Goal: Obtain resource: Obtain resource

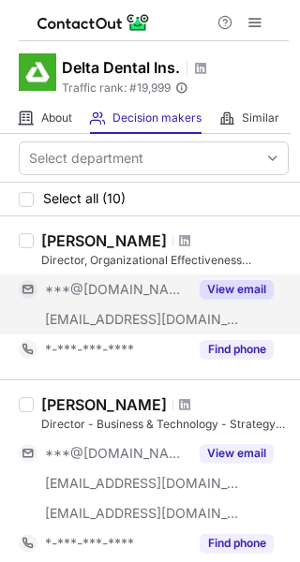
click at [228, 287] on button "View email" at bounding box center [237, 289] width 74 height 19
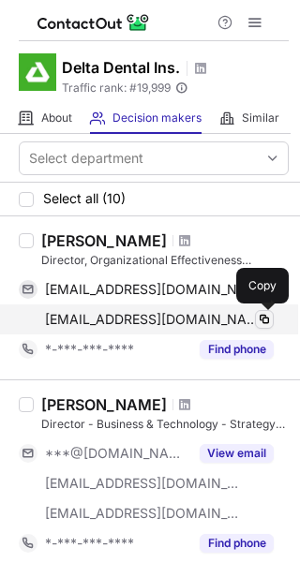
click at [262, 318] on span at bounding box center [264, 319] width 15 height 15
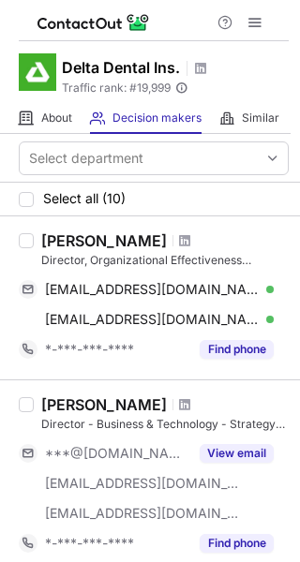
click at [176, 267] on div "Director, Organizational Effectiveness Consulting" at bounding box center [164, 260] width 247 height 17
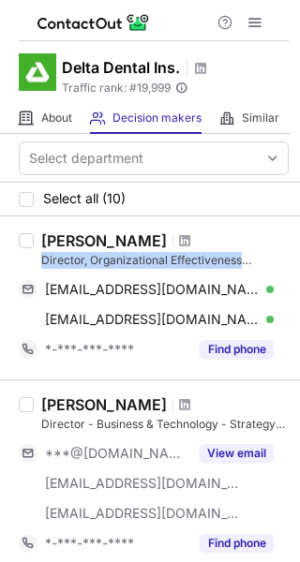
click at [176, 267] on div "Director, Organizational Effectiveness Consulting" at bounding box center [164, 260] width 247 height 17
copy div "Director, Organizational Effectiveness Consulting"
click at [176, 267] on div "Director, Organizational Effectiveness Consulting" at bounding box center [164, 260] width 247 height 17
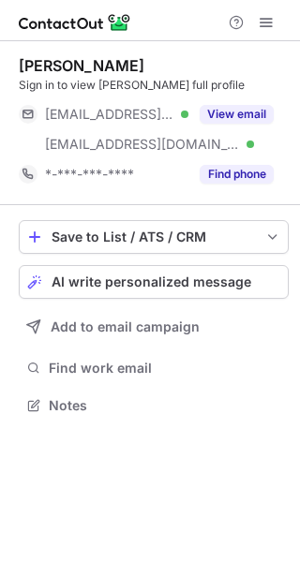
scroll to position [393, 300]
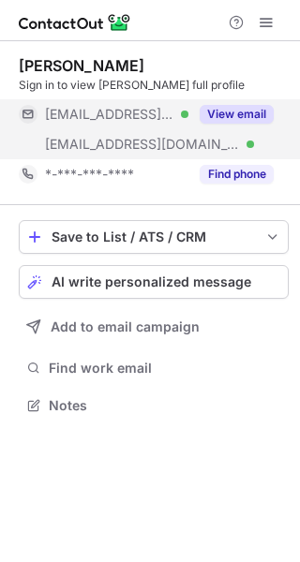
click at [227, 112] on button "View email" at bounding box center [237, 114] width 74 height 19
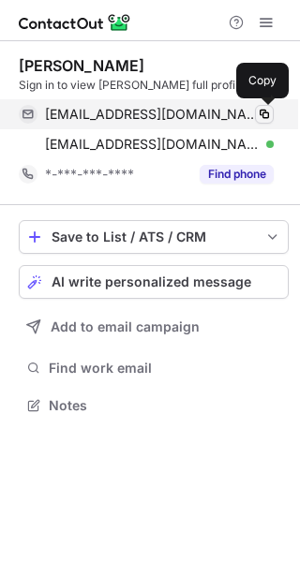
click at [263, 114] on span at bounding box center [264, 114] width 15 height 15
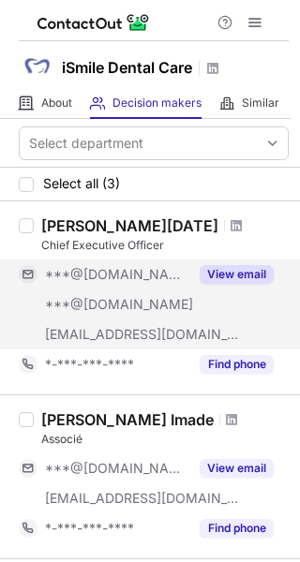
click at [236, 275] on button "View email" at bounding box center [237, 274] width 74 height 19
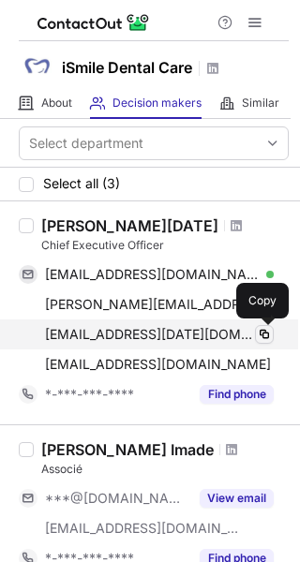
click at [270, 332] on span at bounding box center [264, 334] width 15 height 15
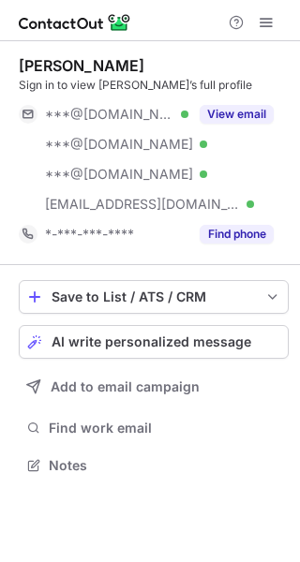
scroll to position [453, 300]
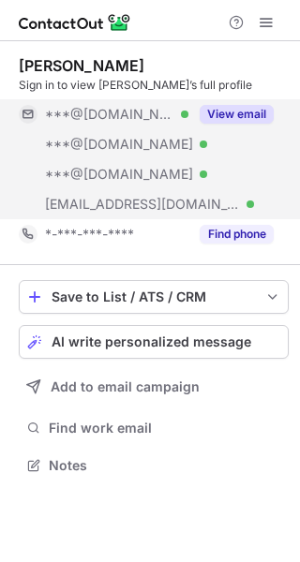
click at [239, 112] on button "View email" at bounding box center [237, 114] width 74 height 19
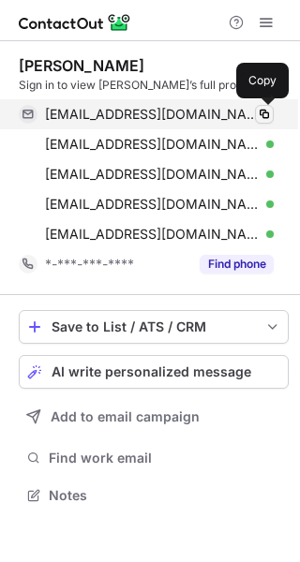
scroll to position [483, 300]
click at [261, 111] on span at bounding box center [264, 114] width 15 height 15
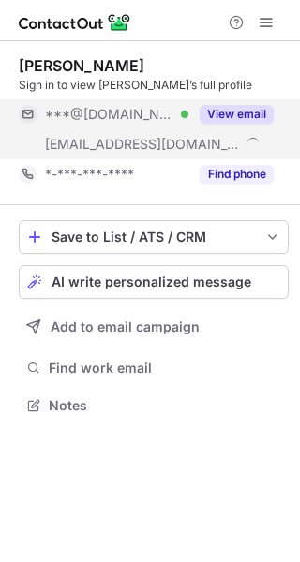
scroll to position [393, 300]
click at [245, 107] on button "View email" at bounding box center [237, 114] width 74 height 19
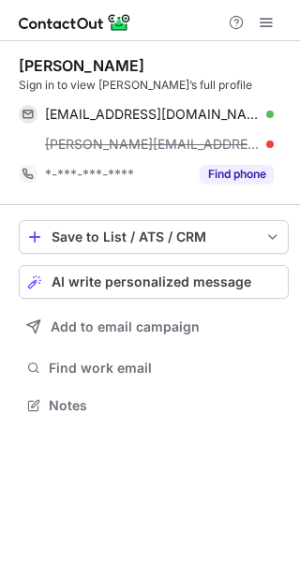
click at [186, 137] on span "timothy@mydentalcompanion.com" at bounding box center [152, 144] width 215 height 17
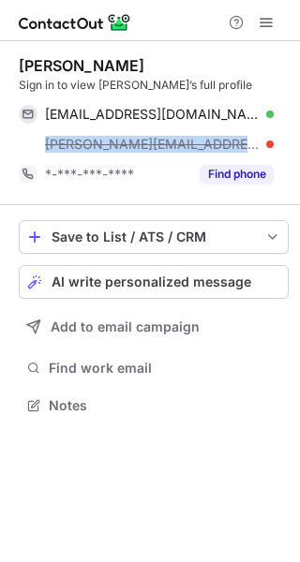
click at [186, 137] on span "timothy@mydentalcompanion.com" at bounding box center [152, 144] width 215 height 17
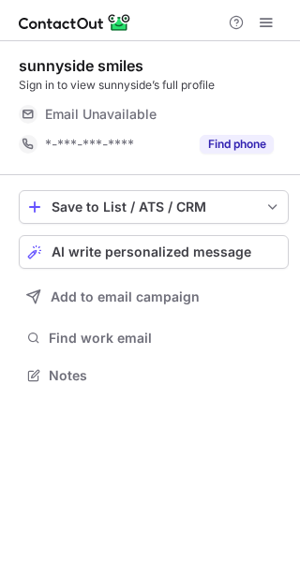
scroll to position [363, 300]
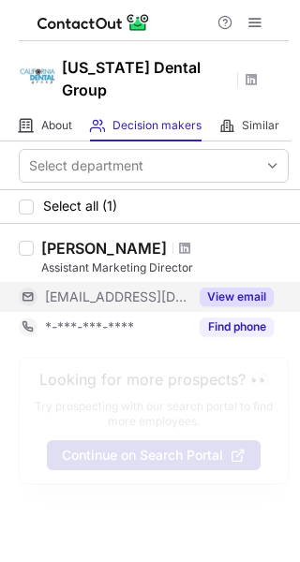
click at [244, 300] on button "View email" at bounding box center [237, 297] width 74 height 19
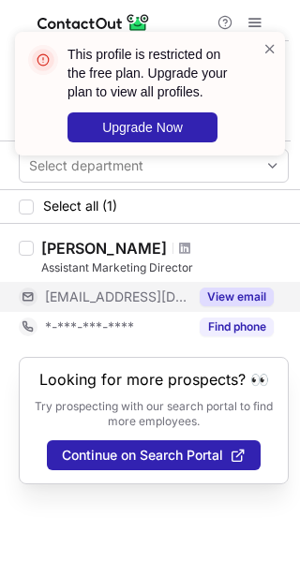
click at [154, 299] on span "***@cadentalgroup.com" at bounding box center [116, 297] width 143 height 17
click at [154, 299] on span "***@cadentalgroup.com" at bounding box center [149, 297] width 208 height 17
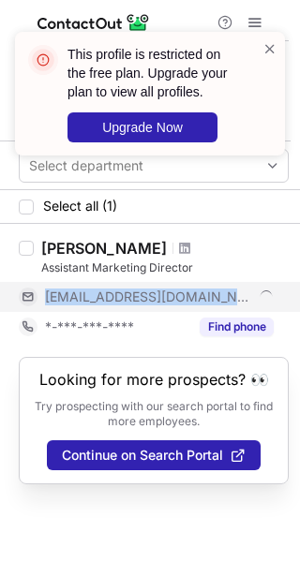
click at [154, 299] on span "***@cadentalgroup.com" at bounding box center [149, 297] width 208 height 17
copy span "***@cadentalgroup.com"
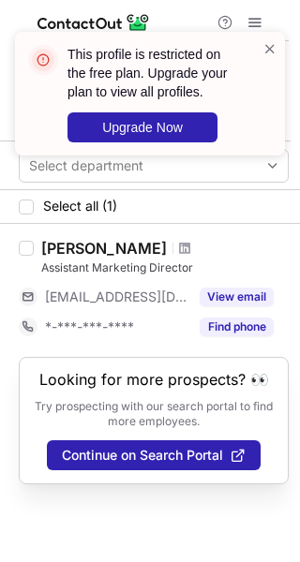
click at [268, 37] on div "This profile is restricted on the free plan. Upgrade your plan to view all prof…" at bounding box center [150, 94] width 270 height 124
